Goal: Task Accomplishment & Management: Manage account settings

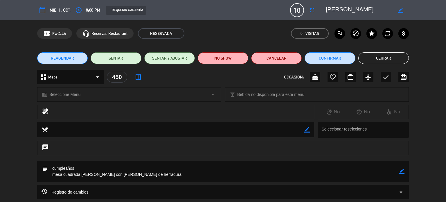
click at [394, 56] on button "Cerrar" at bounding box center [383, 58] width 50 height 12
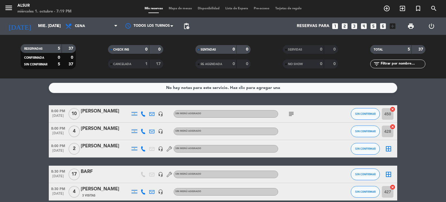
click at [294, 113] on icon "subject" at bounding box center [290, 113] width 7 height 7
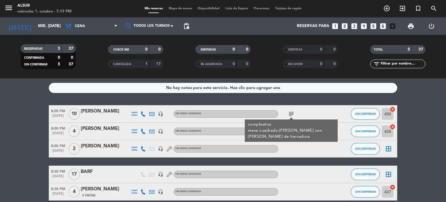
click at [30, 120] on bookings-row "8:00 PM [DATE] [PERSON_NAME] headset_mic Sin menú asignado subject cumpleaños m…" at bounding box center [223, 152] width 446 height 95
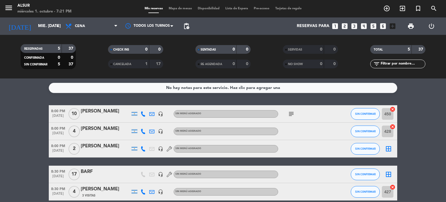
click at [82, 111] on div "[PERSON_NAME]" at bounding box center [105, 111] width 49 height 8
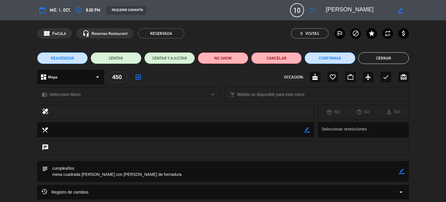
click at [260, 61] on button "Cancelar" at bounding box center [276, 58] width 50 height 12
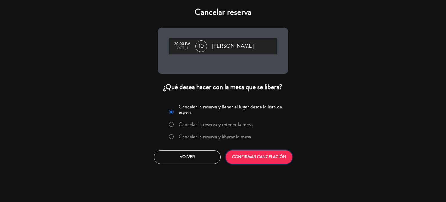
click at [277, 161] on button "CONFIRMAR CANCELACIÓN" at bounding box center [258, 157] width 67 height 14
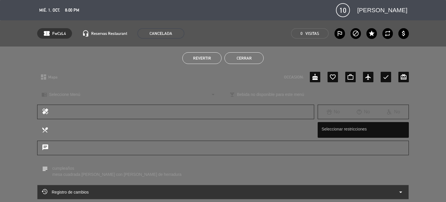
click at [238, 59] on button "Cerrar" at bounding box center [243, 58] width 39 height 12
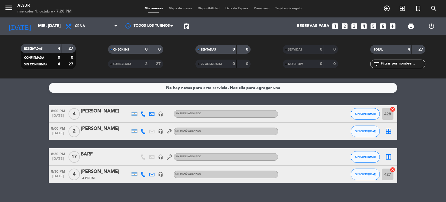
click at [363, 23] on icon "looks_4" at bounding box center [364, 26] width 8 height 8
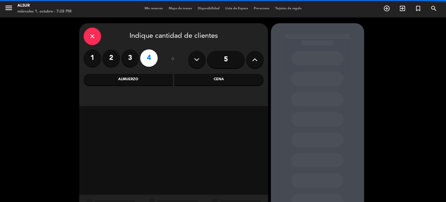
click at [219, 76] on div "Cena" at bounding box center [218, 80] width 89 height 12
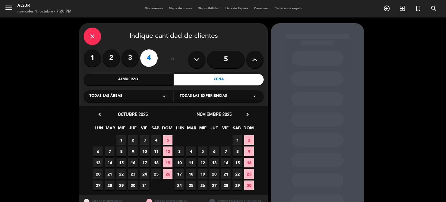
click at [119, 138] on span "1" at bounding box center [121, 140] width 10 height 10
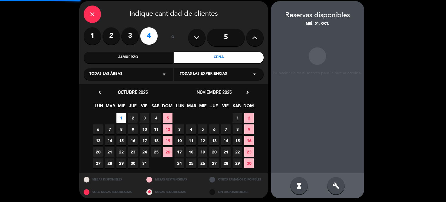
scroll to position [23, 0]
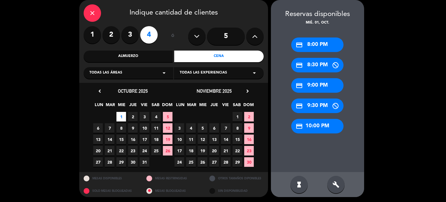
click at [316, 84] on div "credit_card 9:00 PM" at bounding box center [317, 85] width 52 height 15
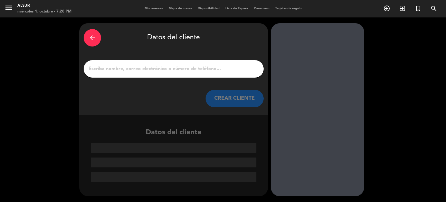
scroll to position [0, 0]
click at [165, 66] on input "1" at bounding box center [173, 69] width 171 height 8
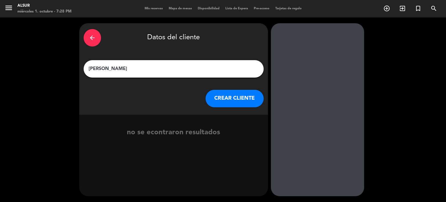
type input "[PERSON_NAME]"
click at [233, 101] on button "CREAR CLIENTE" at bounding box center [234, 98] width 58 height 17
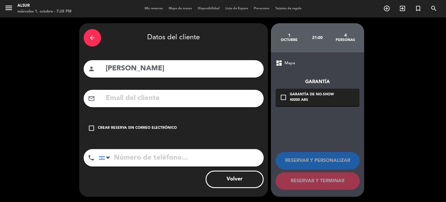
click at [152, 137] on div "arrow_back Datos del cliente person [PERSON_NAME] mail_outline check_box_outlin…" at bounding box center [173, 109] width 189 height 173
click at [161, 129] on div "Crear reserva sin correo electrónico" at bounding box center [137, 128] width 79 height 6
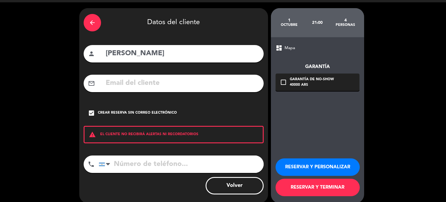
scroll to position [22, 0]
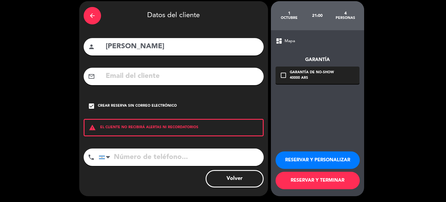
click at [311, 177] on button "RESERVAR Y TERMINAR" at bounding box center [317, 179] width 84 height 17
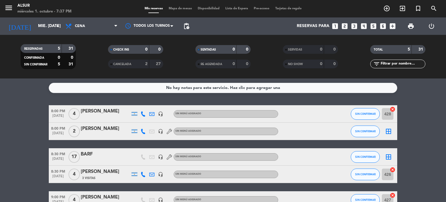
click at [94, 154] on div "BARF" at bounding box center [105, 154] width 49 height 8
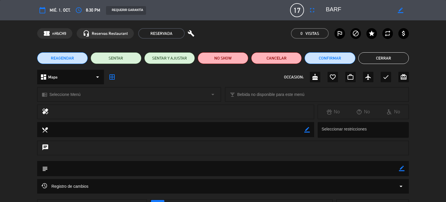
click at [386, 56] on button "Cerrar" at bounding box center [383, 58] width 50 height 12
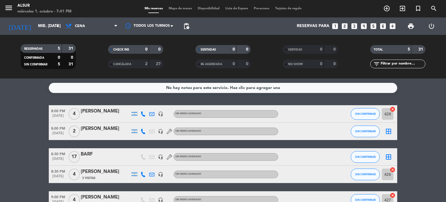
click at [7, 109] on bookings-row "8:00 PM [DATE] 4 [PERSON_NAME] headset_mic Sin menú asignado SIN CONFIRMAR 428 …" at bounding box center [223, 156] width 446 height 103
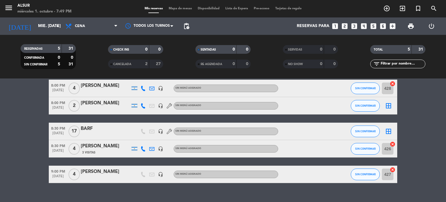
scroll to position [35, 0]
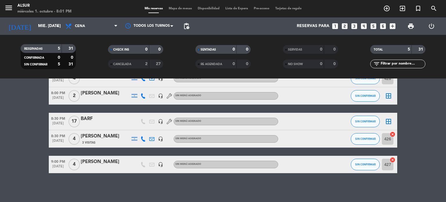
click at [128, 179] on div "No hay notas para este servicio. Haz clic para agregar una 8:00 PM [DATE] 4 [PE…" at bounding box center [223, 139] width 446 height 123
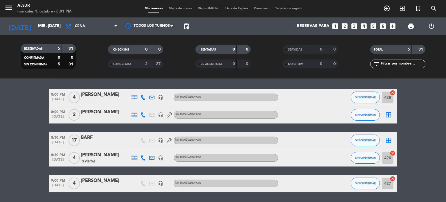
drag, startPoint x: 291, startPoint y: 164, endPoint x: 284, endPoint y: 152, distance: 14.0
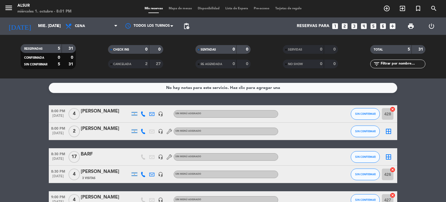
drag, startPoint x: 284, startPoint y: 152, endPoint x: 46, endPoint y: 43, distance: 262.1
click at [45, 100] on div "No hay notas para este servicio. Haz clic para agregar una 8:00 PM [DATE] 4 [PE…" at bounding box center [223, 139] width 446 height 123
